Goal: Task Accomplishment & Management: Manage account settings

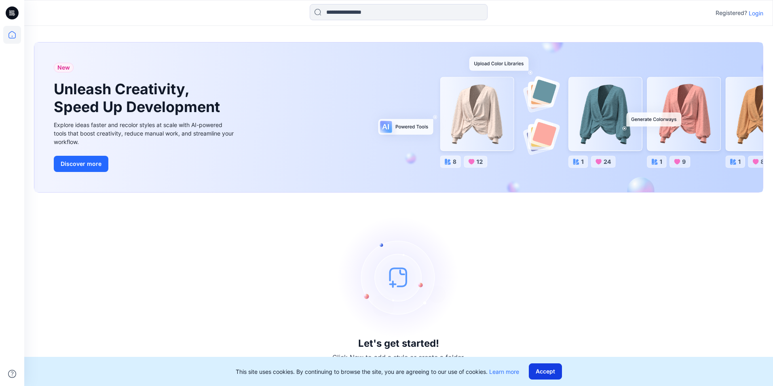
click at [542, 372] on button "Accept" at bounding box center [545, 371] width 33 height 16
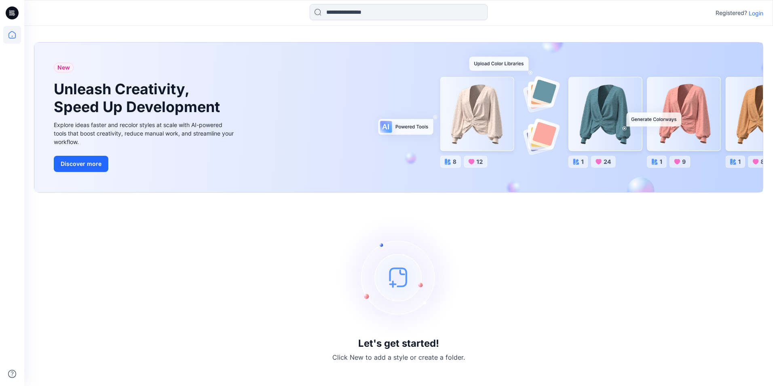
click at [759, 17] on p "Login" at bounding box center [756, 13] width 15 height 8
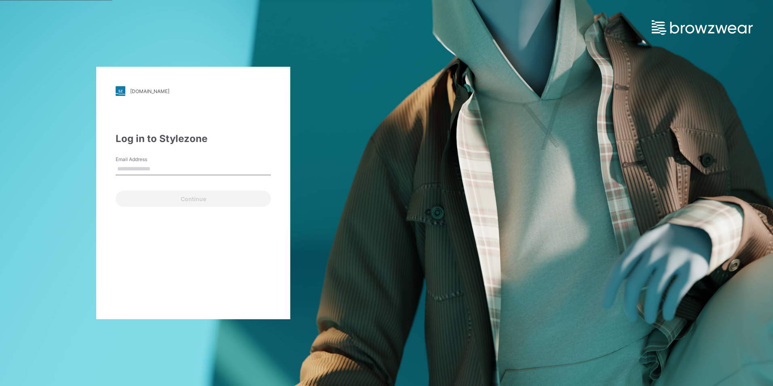
click at [152, 155] on div "Log in to Stylezone Email Address Continue" at bounding box center [193, 168] width 155 height 75
click at [152, 171] on input "Email Address" at bounding box center [193, 169] width 155 height 12
type input "**********"
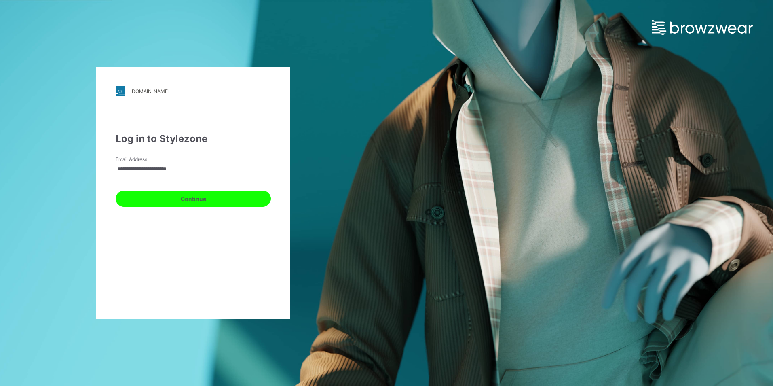
click at [180, 197] on button "Continue" at bounding box center [193, 198] width 155 height 16
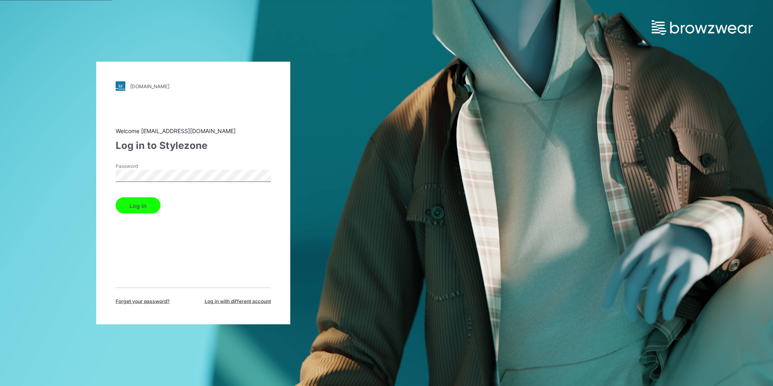
click at [142, 204] on button "Log in" at bounding box center [138, 205] width 45 height 16
